Goal: Task Accomplishment & Management: Complete application form

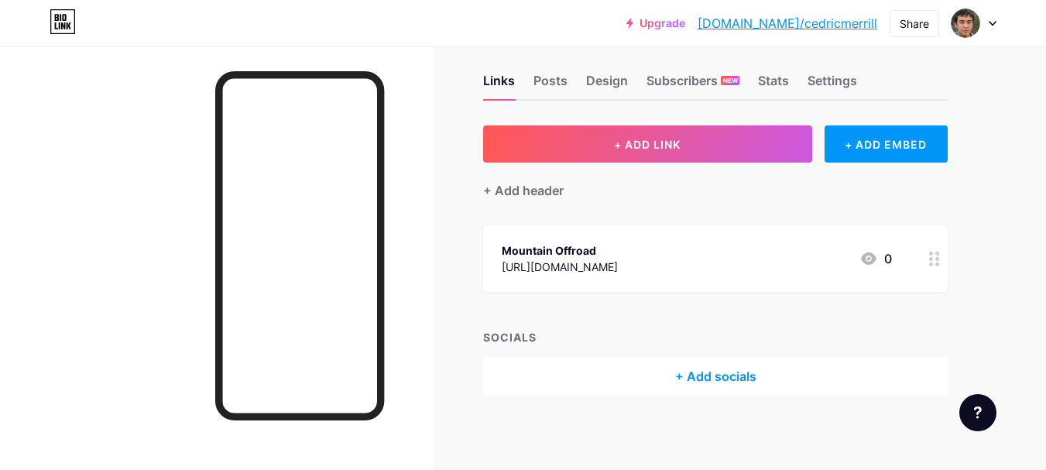
scroll to position [20, 0]
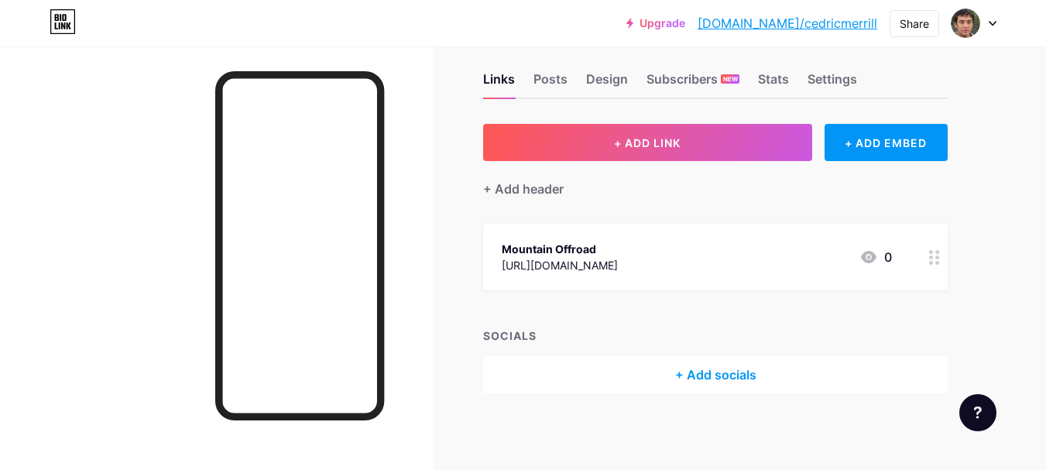
click at [997, 21] on div "Upgrade [DOMAIN_NAME]/[PERSON_NAME]... [DOMAIN_NAME]/cedricmerrill Share Switch…" at bounding box center [523, 23] width 1046 height 28
click at [991, 15] on div at bounding box center [974, 23] width 45 height 28
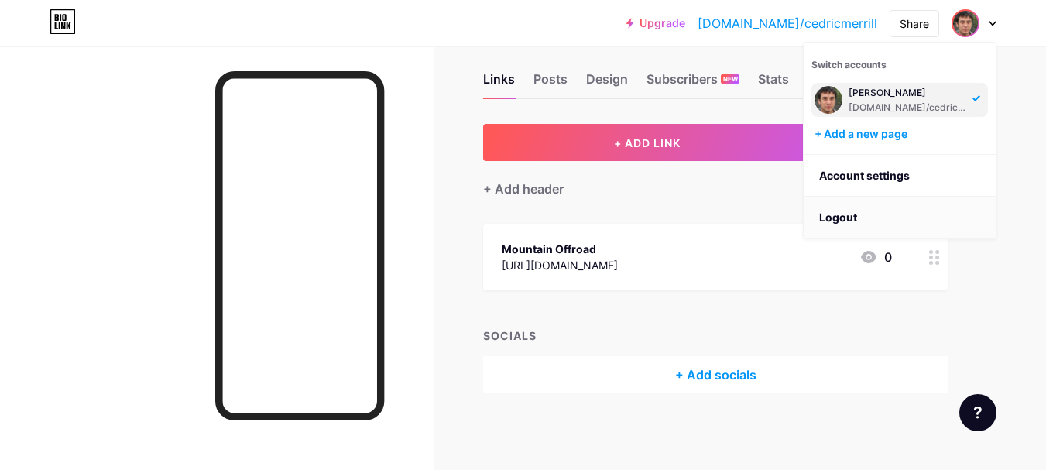
click at [852, 213] on li "Logout" at bounding box center [900, 218] width 192 height 42
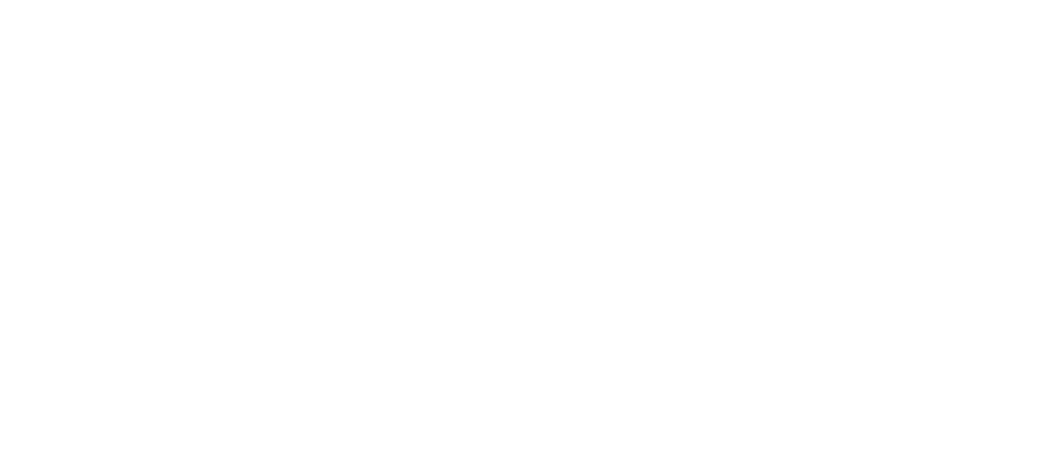
scroll to position [0, 0]
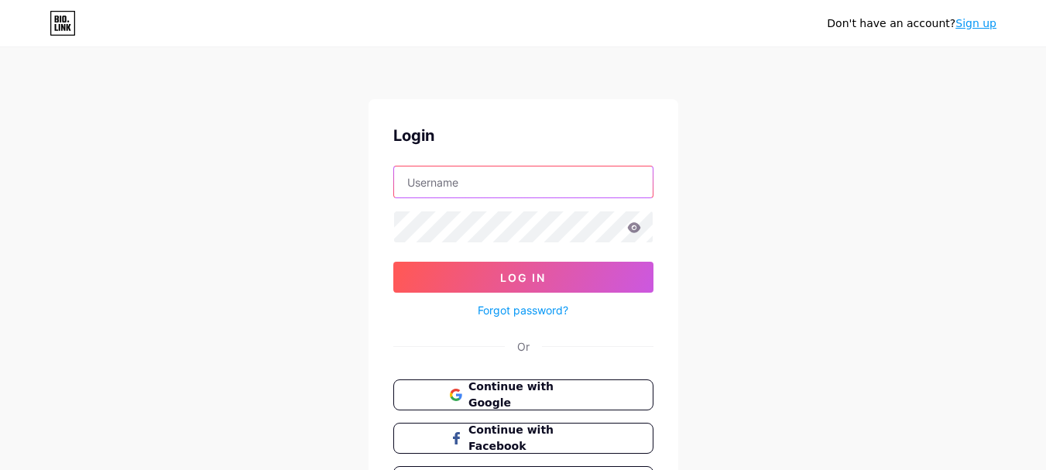
type input "[EMAIL_ADDRESS][DOMAIN_NAME]"
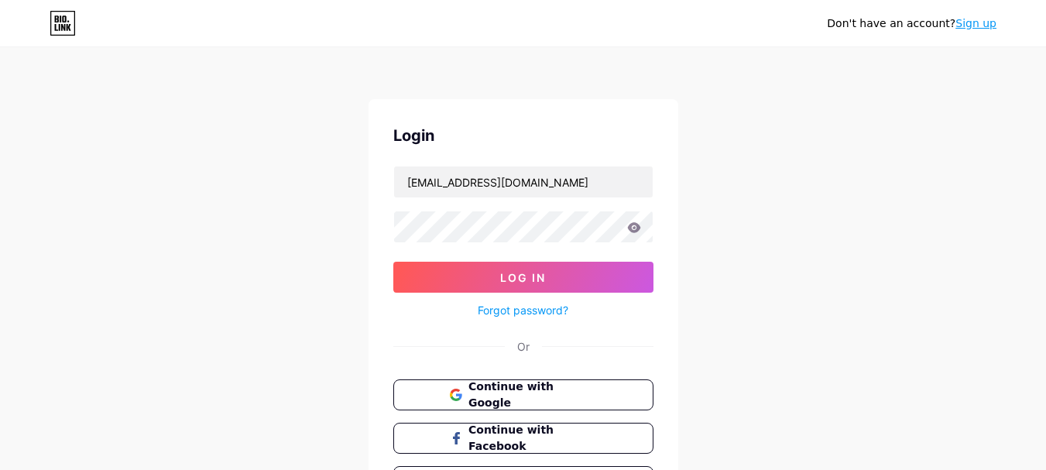
click at [967, 22] on link "Sign up" at bounding box center [976, 23] width 41 height 12
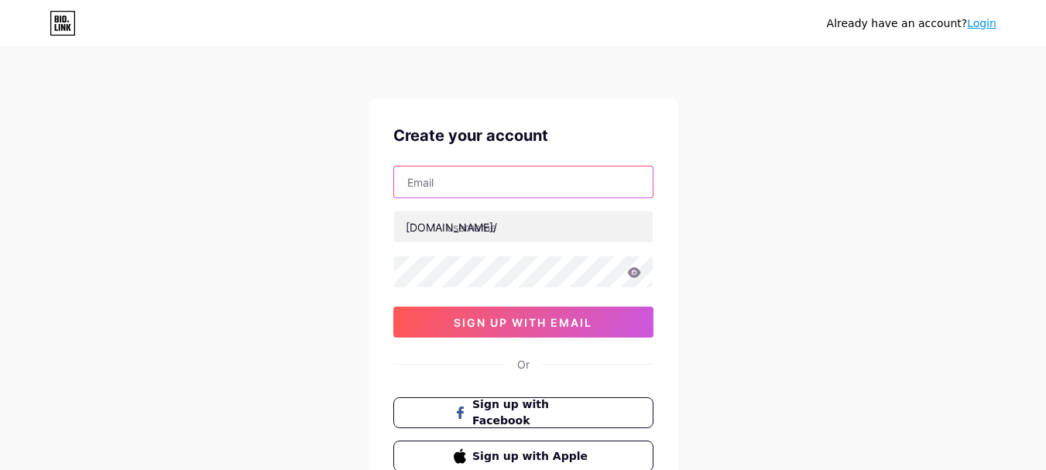
click at [495, 190] on input "text" at bounding box center [523, 182] width 259 height 31
paste input "[EMAIL_ADDRESS][DOMAIN_NAME]"
type input "[EMAIL_ADDRESS][DOMAIN_NAME]"
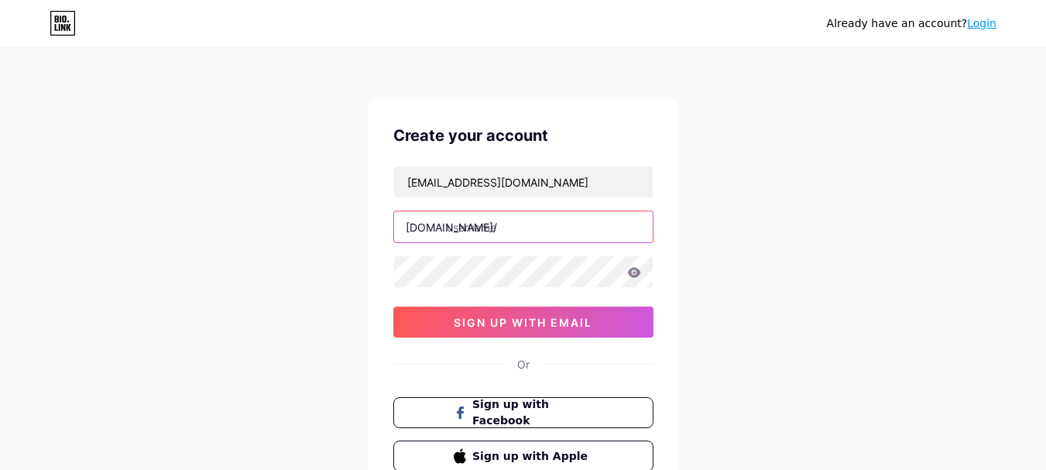
paste input "[DEMOGRAPHIC_DATA]"
type input "[DEMOGRAPHIC_DATA]"
click at [304, 354] on div "Already have an account? Login Create your account [EMAIL_ADDRESS][DOMAIN_NAME]…" at bounding box center [523, 296] width 1046 height 592
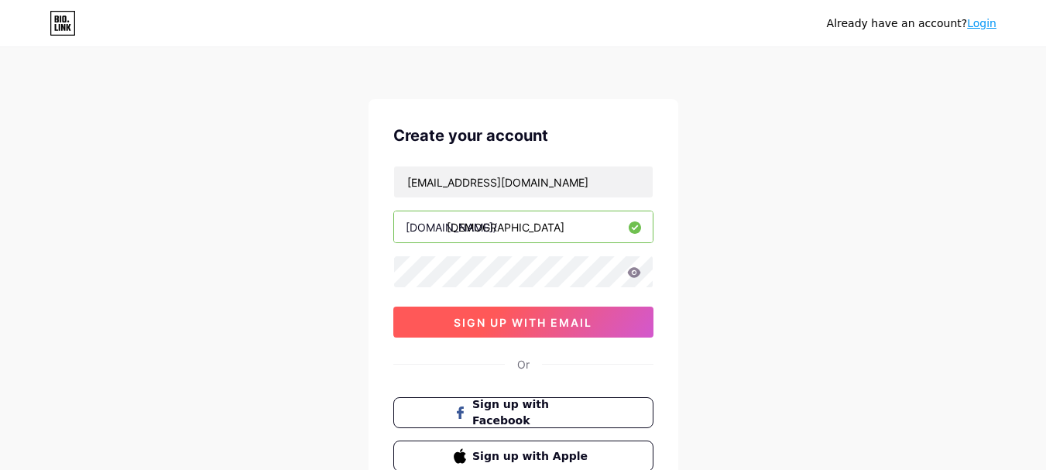
click at [476, 335] on button "sign up with email" at bounding box center [523, 322] width 260 height 31
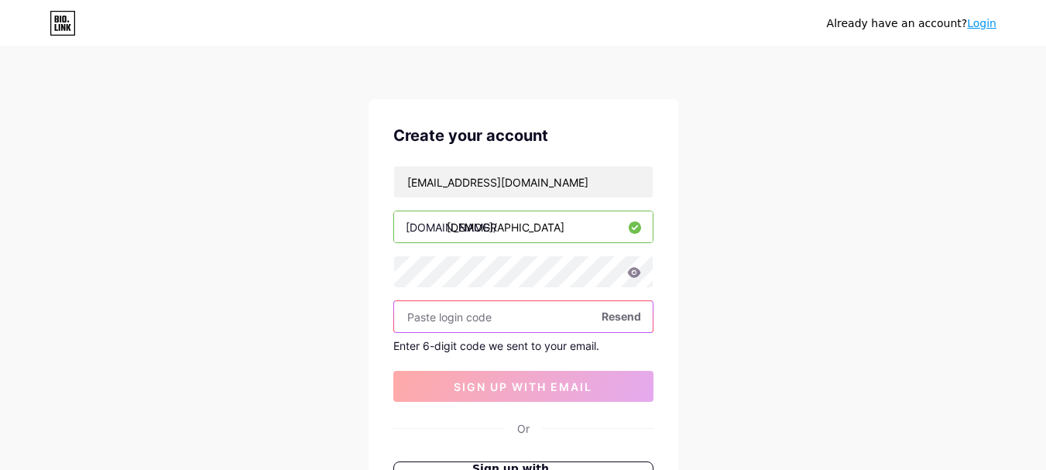
paste input "541349"
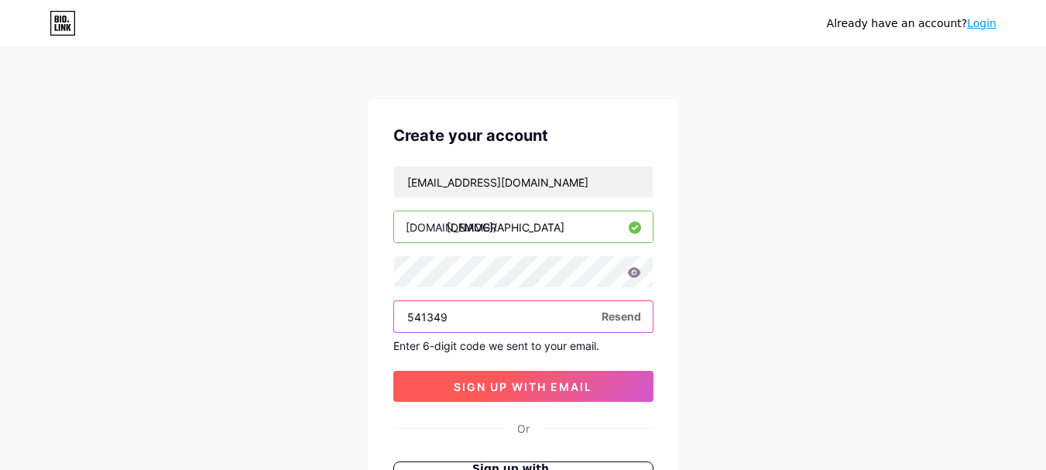
type input "541349"
click at [517, 380] on span "sign up with email" at bounding box center [523, 386] width 139 height 13
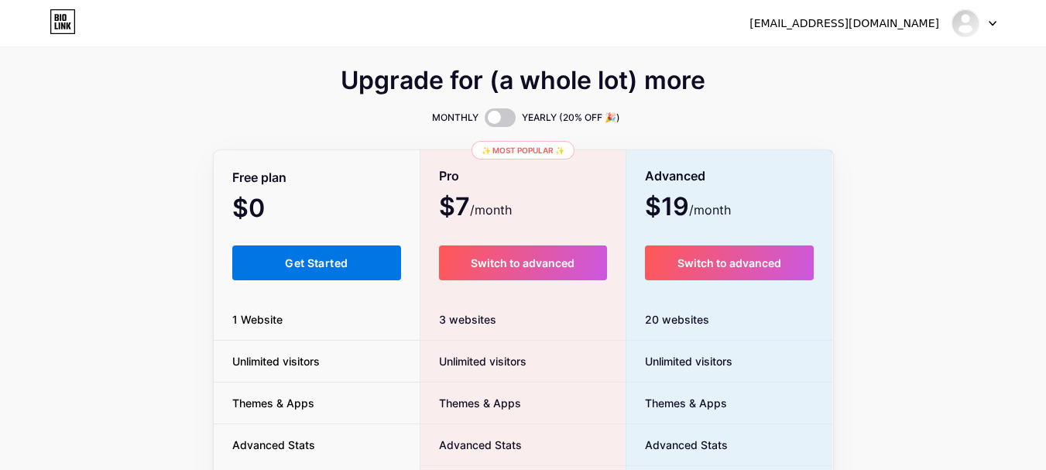
click at [321, 265] on span "Get Started" at bounding box center [316, 262] width 63 height 13
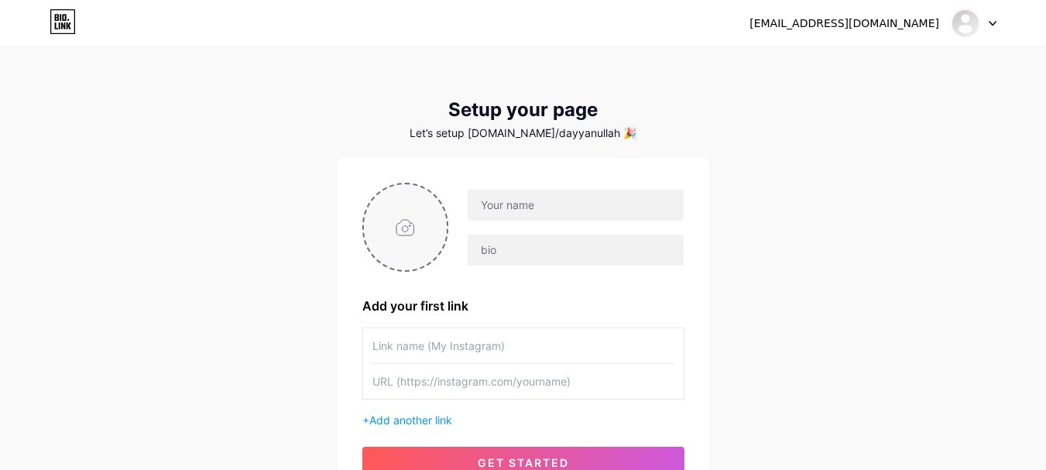
click at [445, 217] on input "file" at bounding box center [406, 227] width 84 height 86
type input "C:\fakepath\9be6d3a9-509c-4f2b-b943-c474612e65ae.jpg"
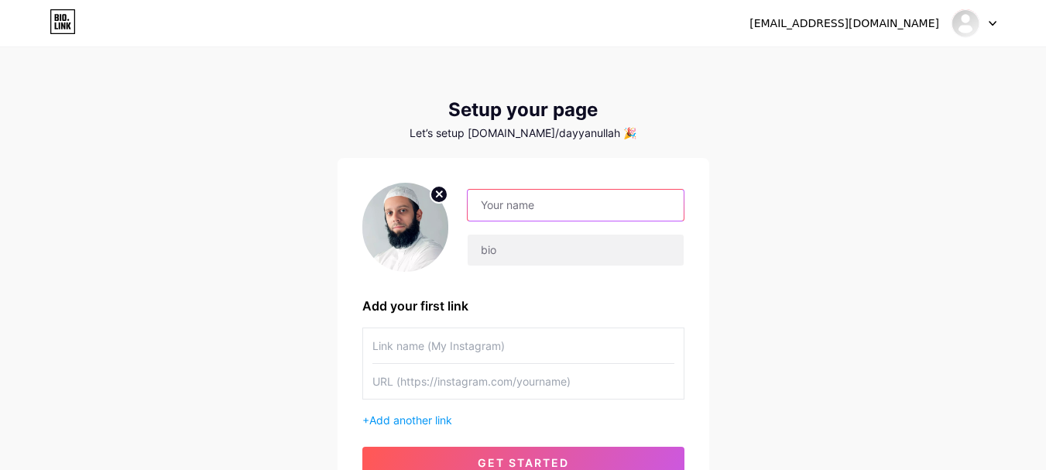
click at [501, 205] on input "text" at bounding box center [575, 205] width 215 height 31
paste input "[PERSON_NAME]"
type input "[PERSON_NAME]"
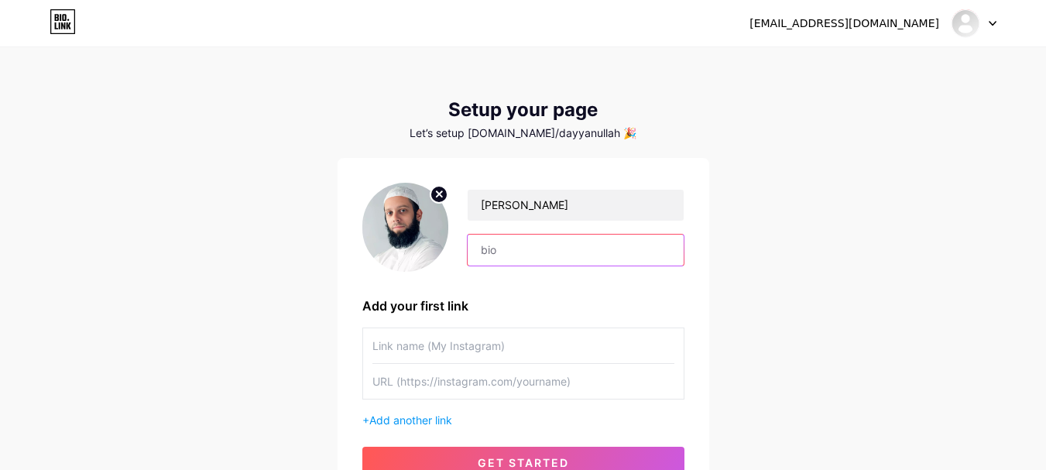
paste input "Inviting hearts to embrace the mercy of [DEMOGRAPHIC_DATA] in [PERSON_NAME]. A …"
type input "Inviting hearts to embrace the mercy of [DEMOGRAPHIC_DATA] in [PERSON_NAME]. A …"
paste input "[URL][DOMAIN_NAME]"
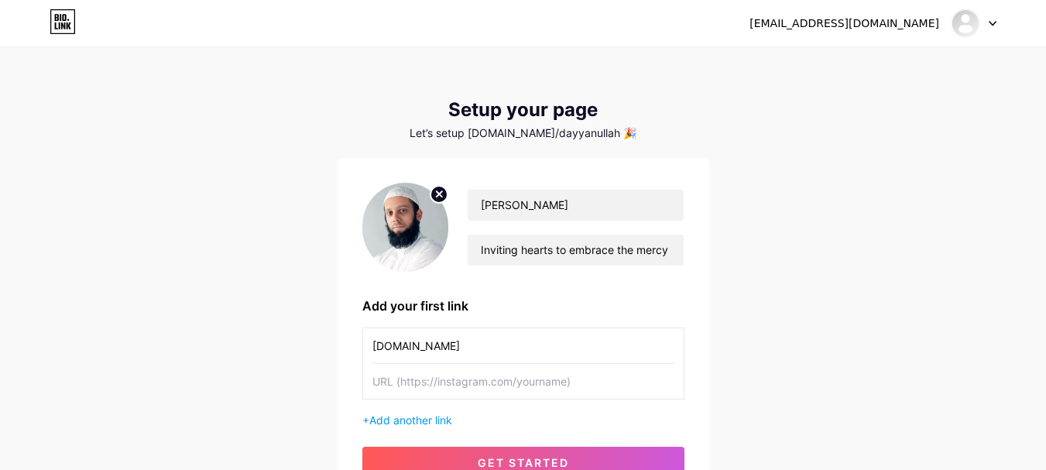
type input "[DOMAIN_NAME]"
paste input "[URL][DOMAIN_NAME]"
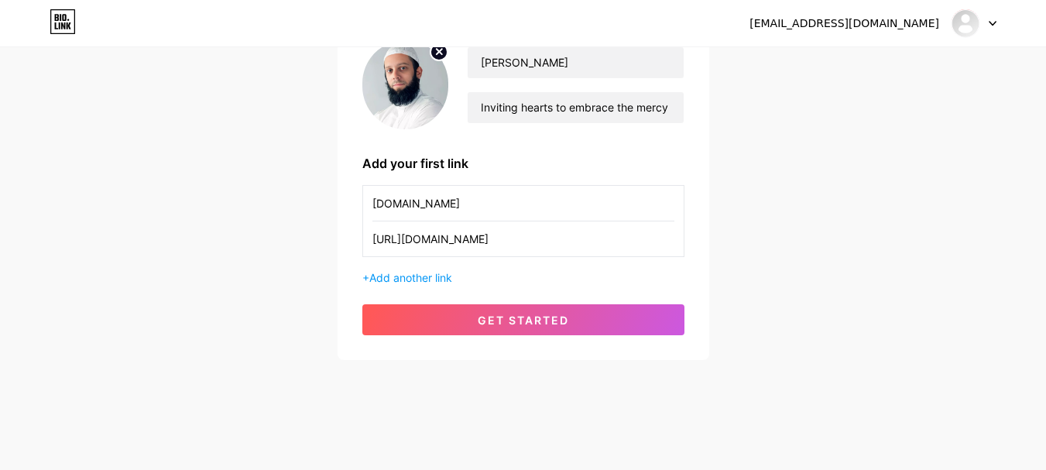
scroll to position [144, 0]
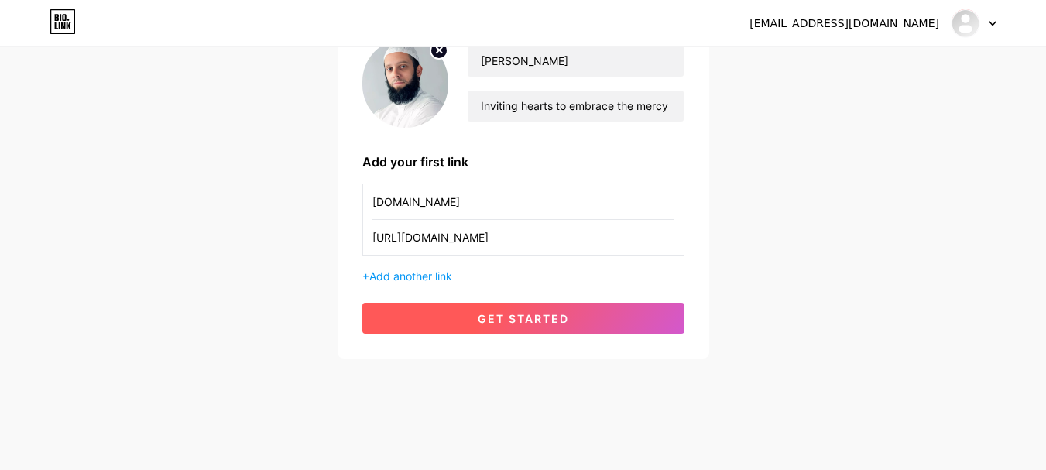
type input "[URL][DOMAIN_NAME]"
click at [517, 329] on button "get started" at bounding box center [523, 318] width 322 height 31
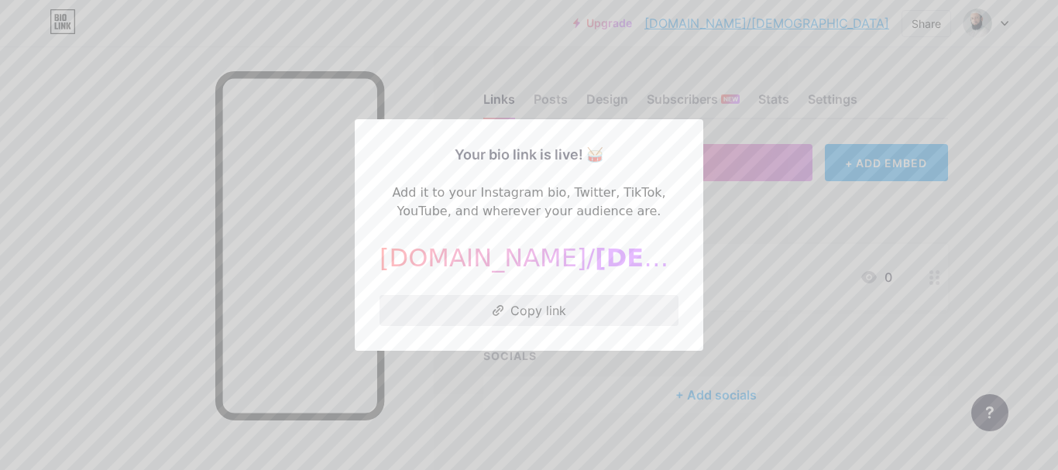
click at [550, 322] on button "Copy link" at bounding box center [528, 310] width 299 height 31
